Goal: Transaction & Acquisition: Purchase product/service

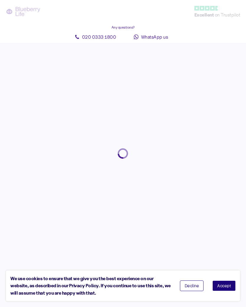
click at [194, 290] on button "Decline" at bounding box center [192, 285] width 24 height 11
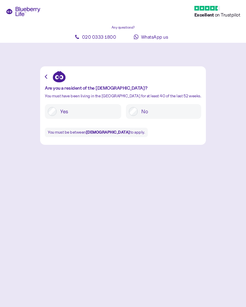
click at [93, 108] on label "Yes" at bounding box center [88, 111] width 62 height 9
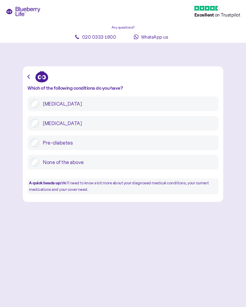
click at [103, 121] on label "[MEDICAL_DATA]" at bounding box center [127, 123] width 176 height 9
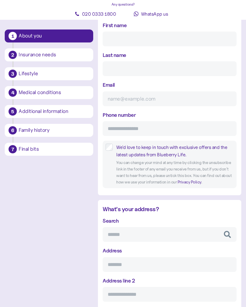
scroll to position [111, 0]
